Goal: Information Seeking & Learning: Learn about a topic

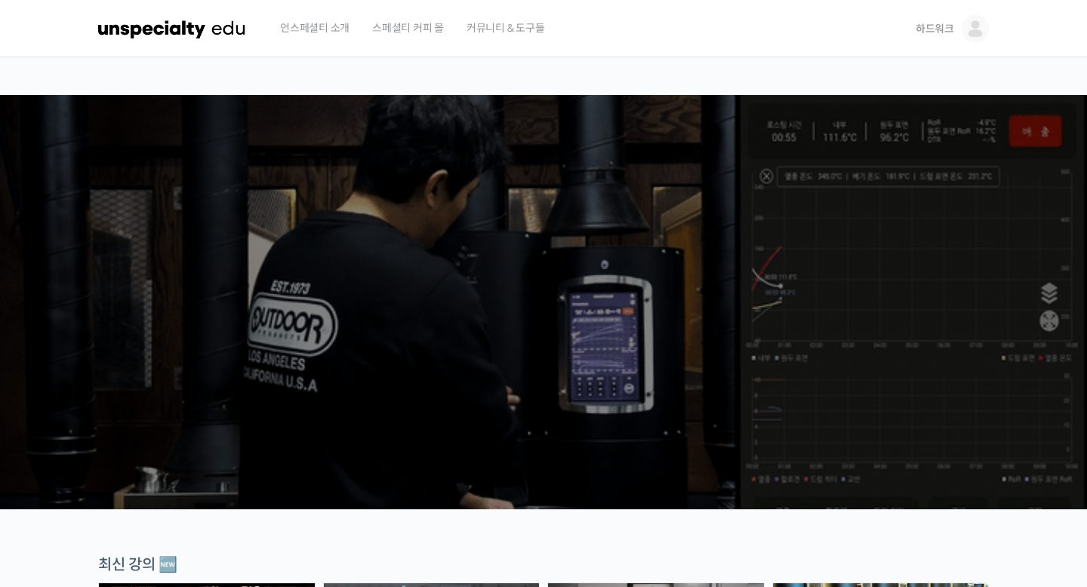
click at [930, 29] on span "하드워크" at bounding box center [935, 29] width 39 height 14
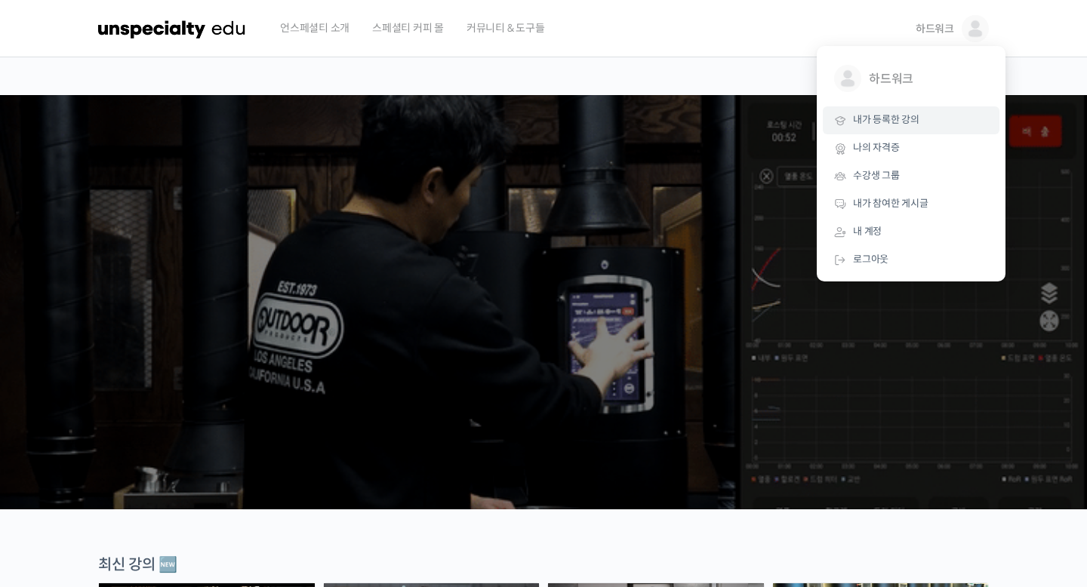
click at [894, 116] on span "내가 등록한 강의" at bounding box center [886, 119] width 66 height 13
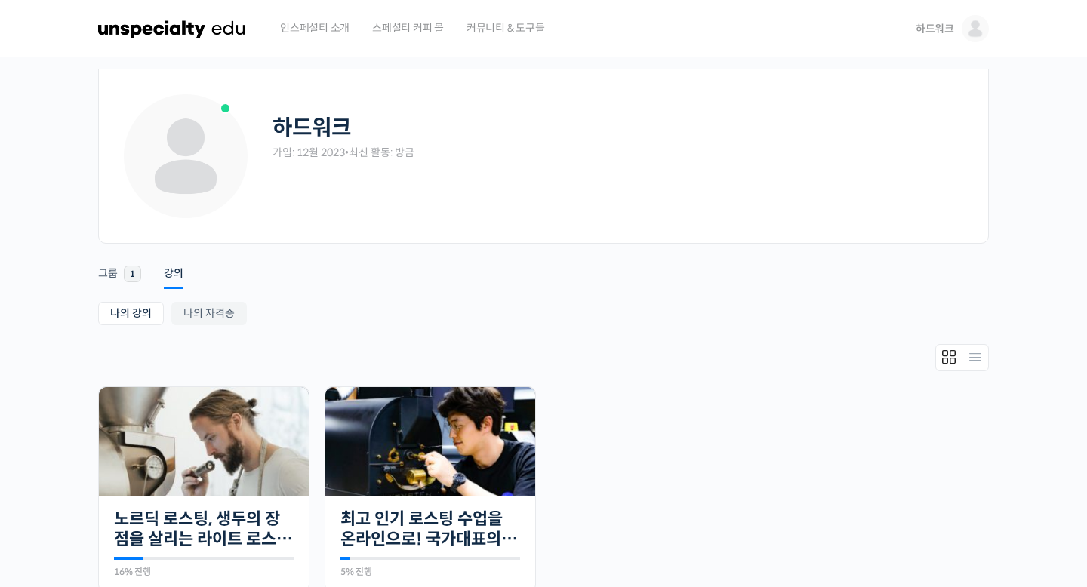
scroll to position [83, 0]
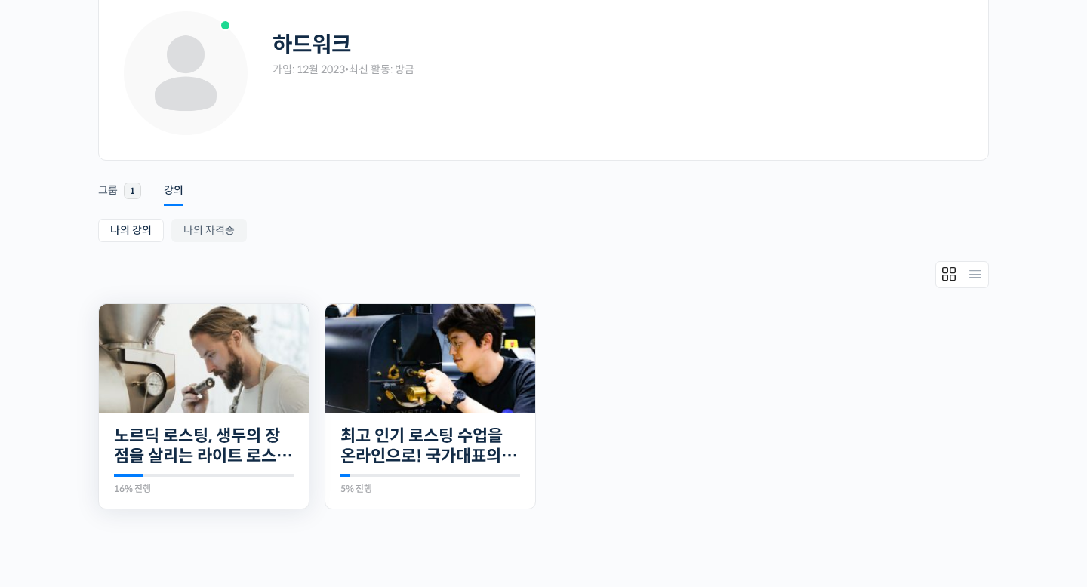
click at [208, 401] on img at bounding box center [204, 358] width 210 height 109
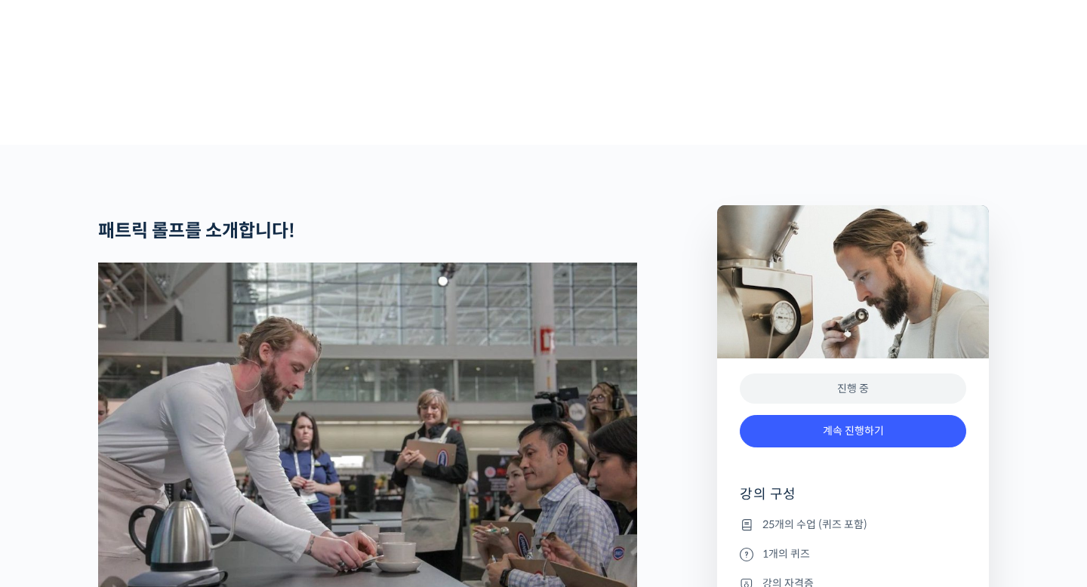
scroll to position [444, 0]
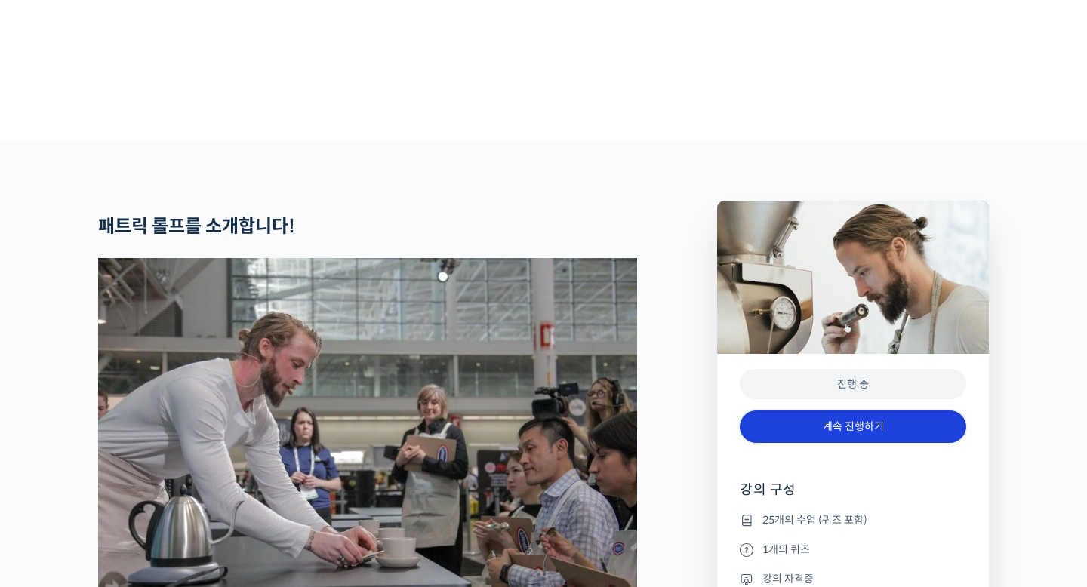
click at [826, 443] on link "계속 진행하기" at bounding box center [853, 427] width 226 height 32
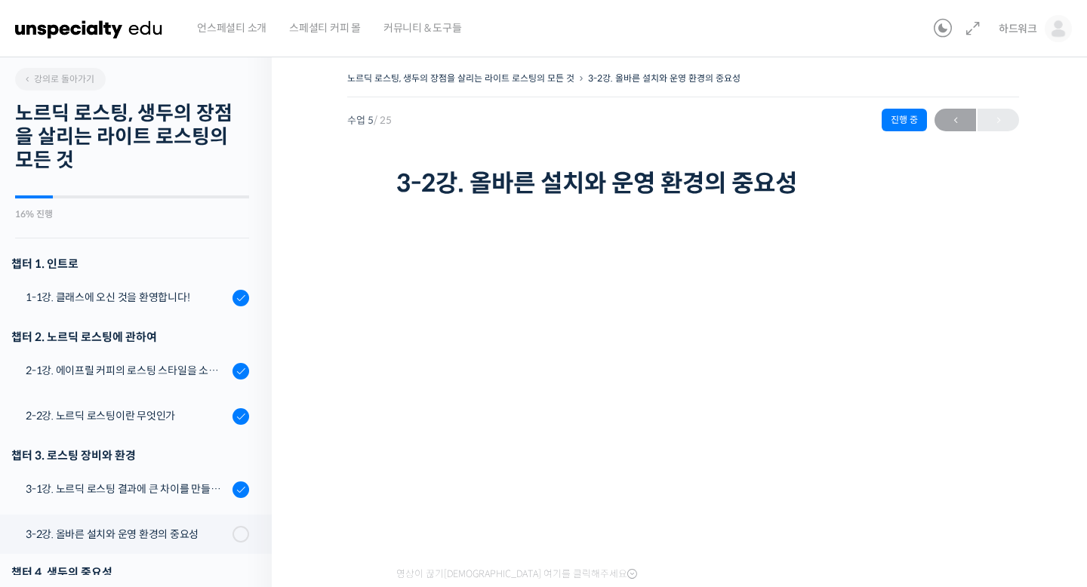
scroll to position [16, 0]
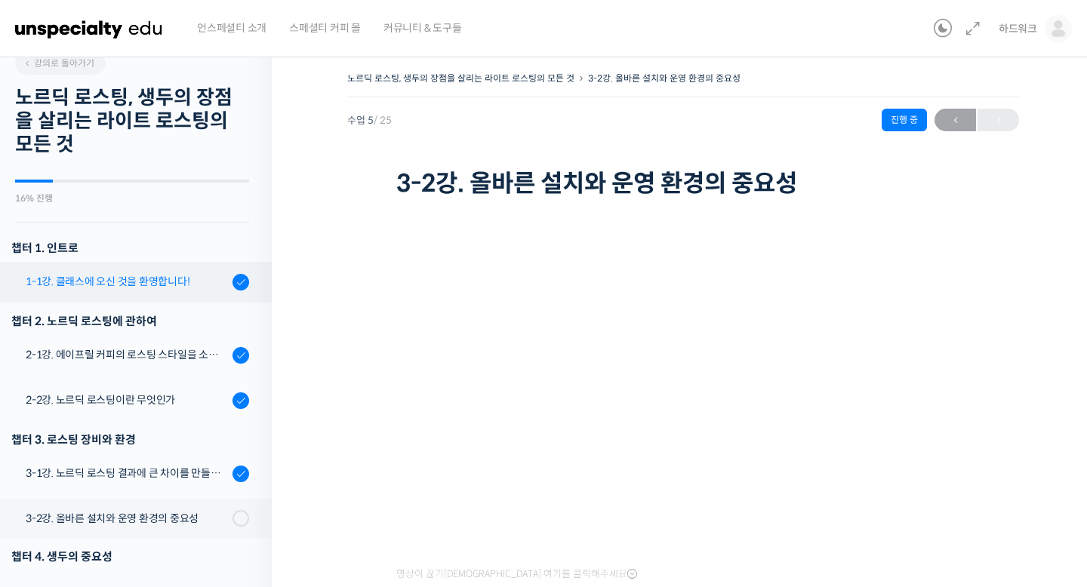
click at [111, 275] on div "1-1강. 클래스에 오신 것을 환영합니다!" at bounding box center [127, 281] width 202 height 17
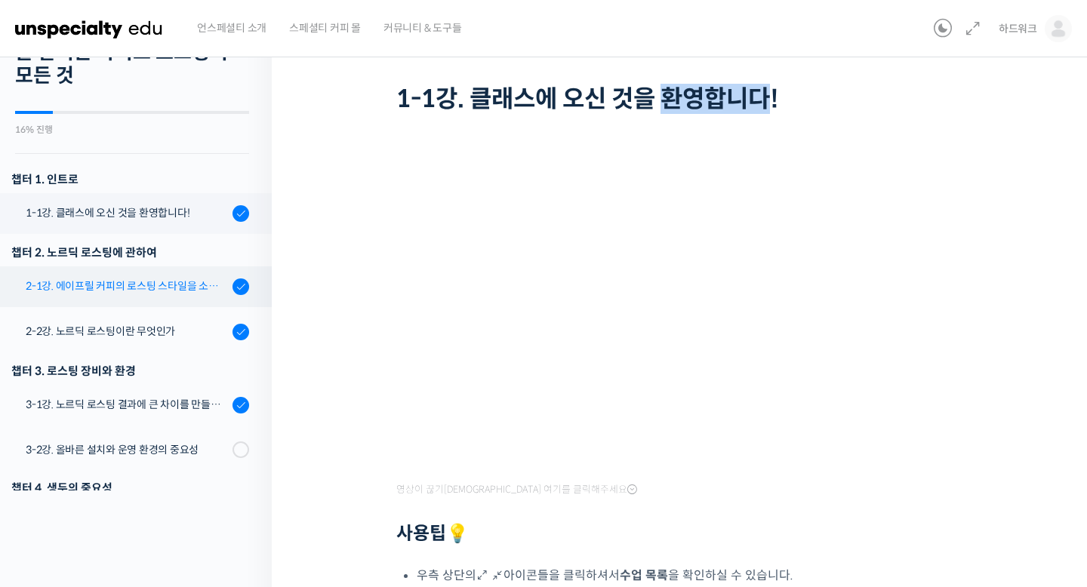
click at [136, 279] on div "2-1강. 에이프릴 커피의 로스팅 스타일을 소개합니다" at bounding box center [127, 286] width 202 height 17
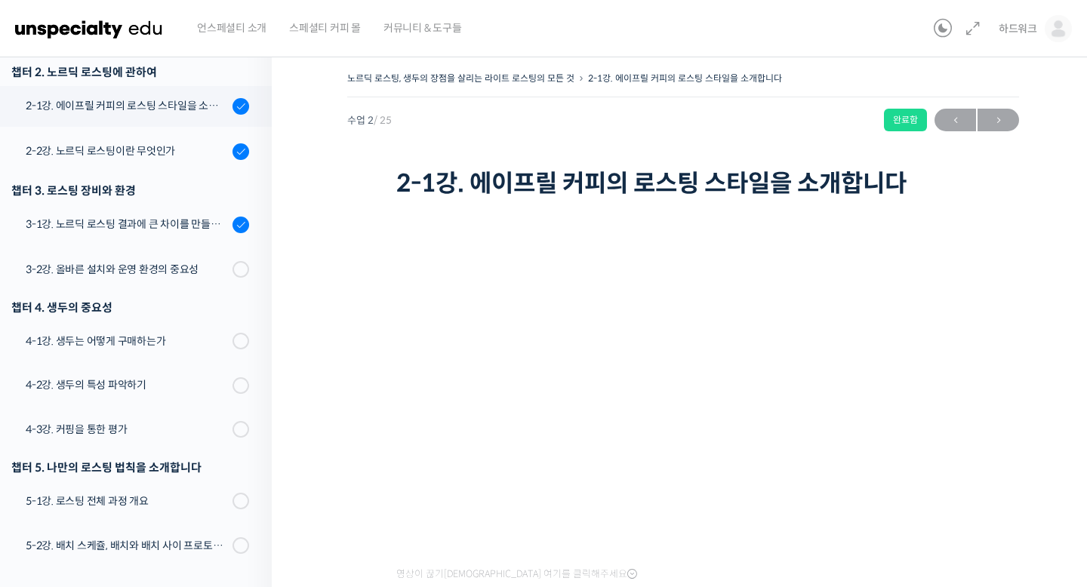
scroll to position [222, 0]
